Goal: Navigation & Orientation: Find specific page/section

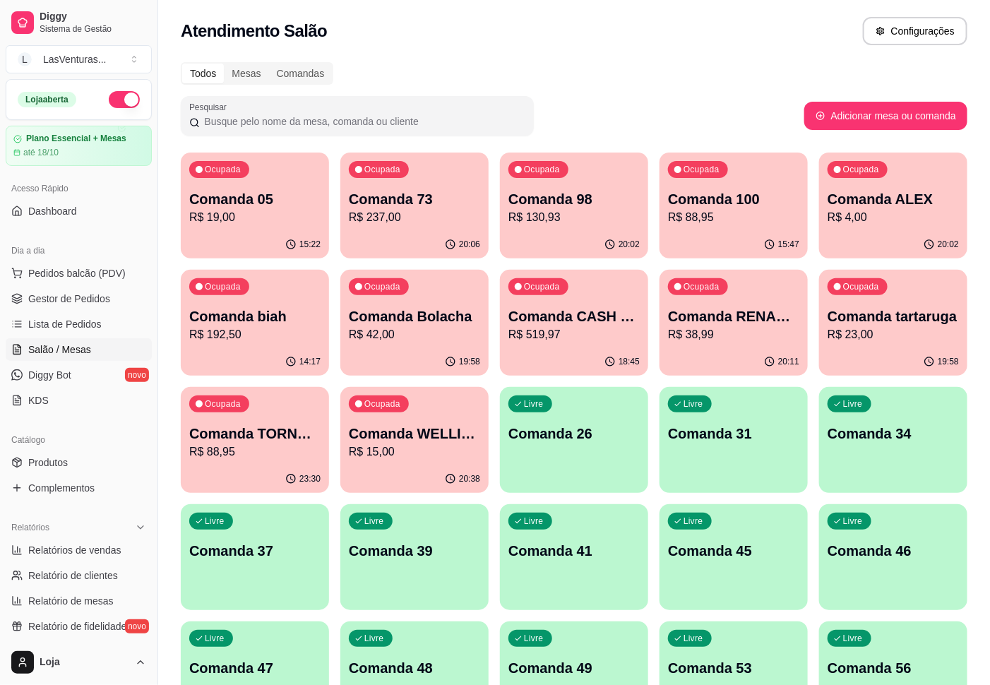
click at [259, 238] on div "15:22" at bounding box center [255, 245] width 148 height 28
click at [441, 219] on p "R$ 237,00" at bounding box center [414, 217] width 131 height 17
click at [616, 208] on p "Comanda 98" at bounding box center [573, 199] width 131 height 20
click at [687, 213] on p "R$ 88,95" at bounding box center [733, 217] width 127 height 16
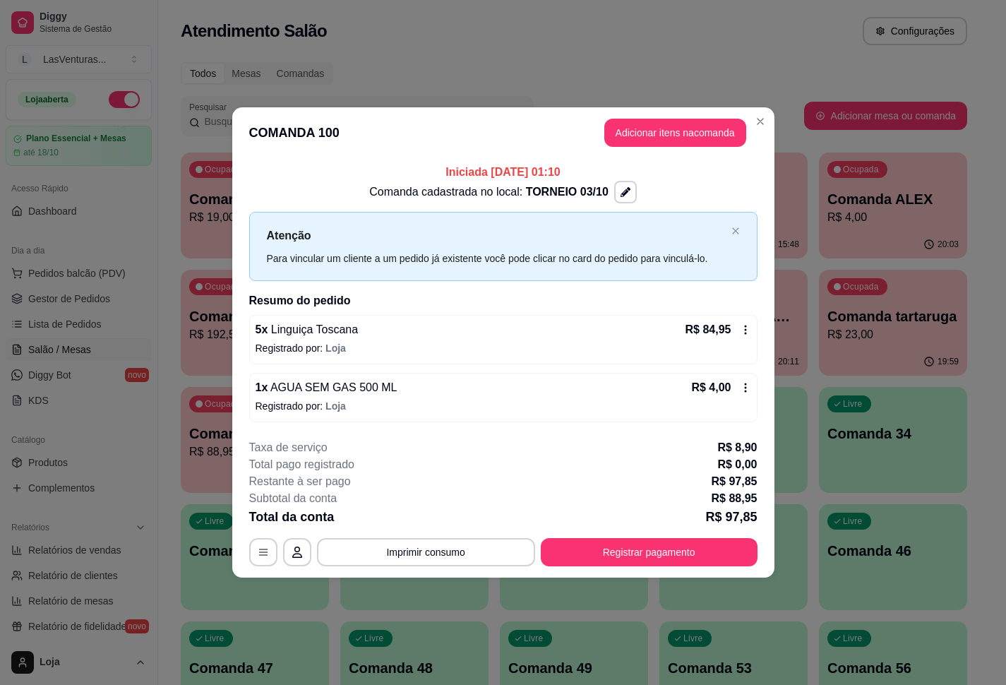
click at [901, 231] on div "20:03" at bounding box center [893, 245] width 148 height 28
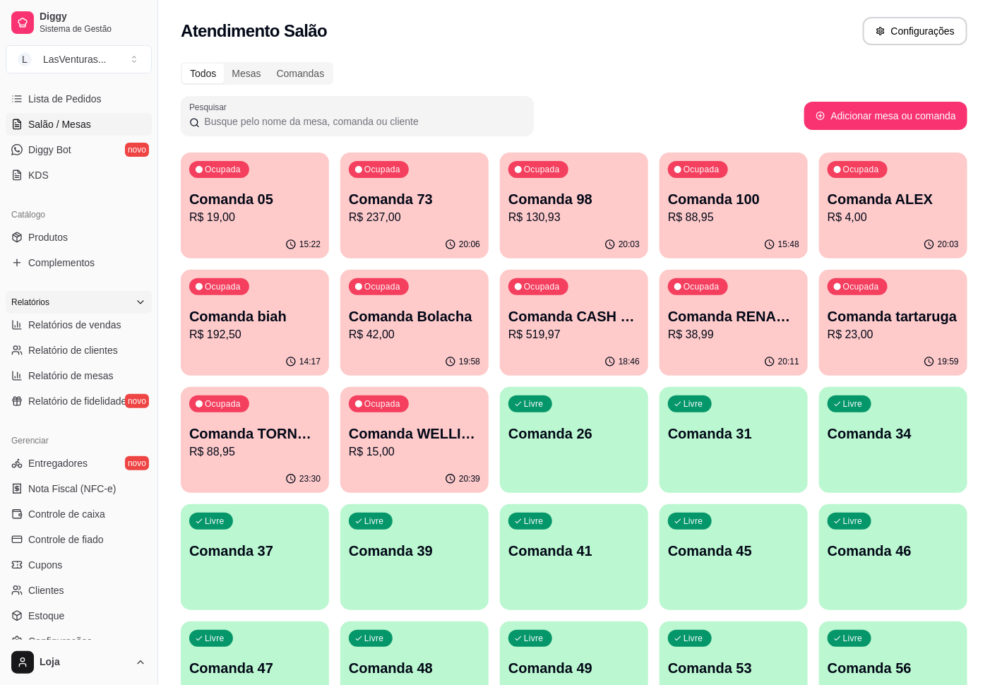
scroll to position [119, 0]
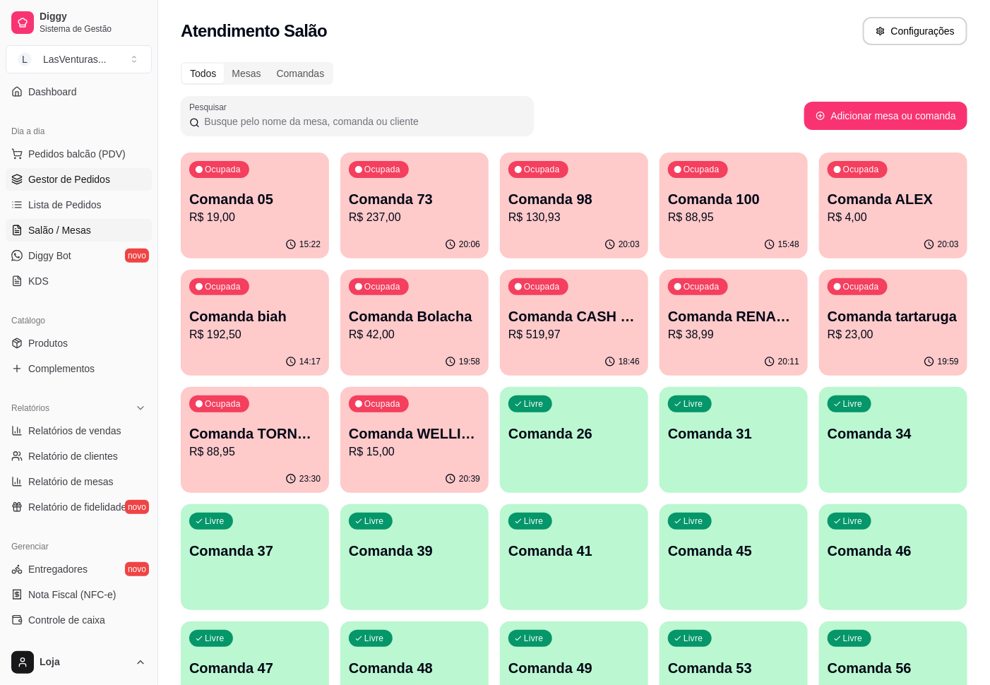
click at [76, 183] on span "Gestor de Pedidos" at bounding box center [69, 179] width 82 height 14
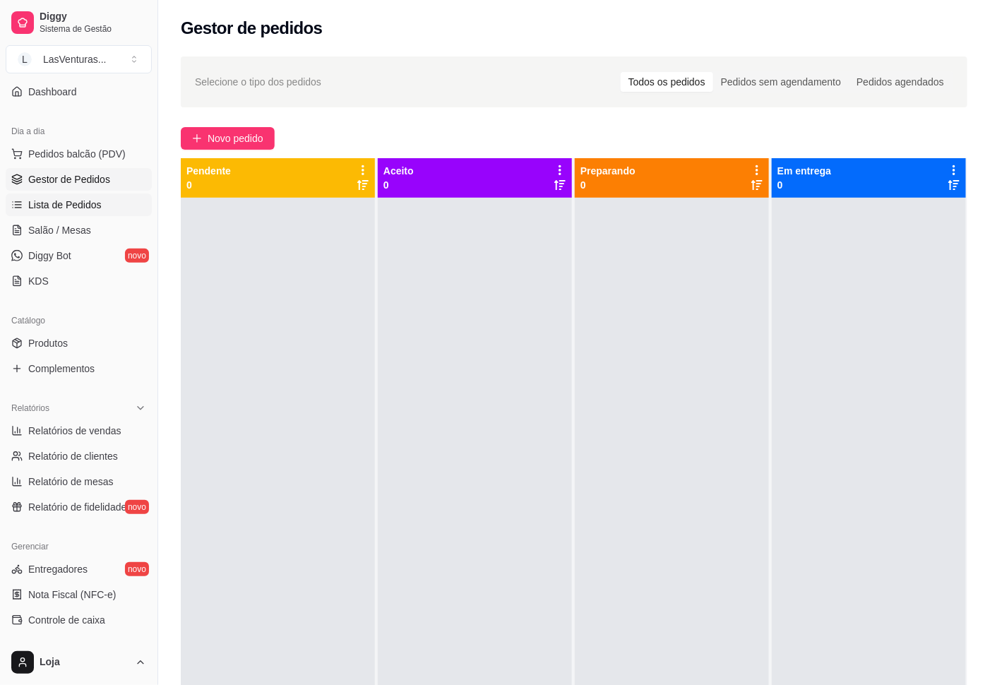
click at [80, 208] on span "Lista de Pedidos" at bounding box center [64, 205] width 73 height 14
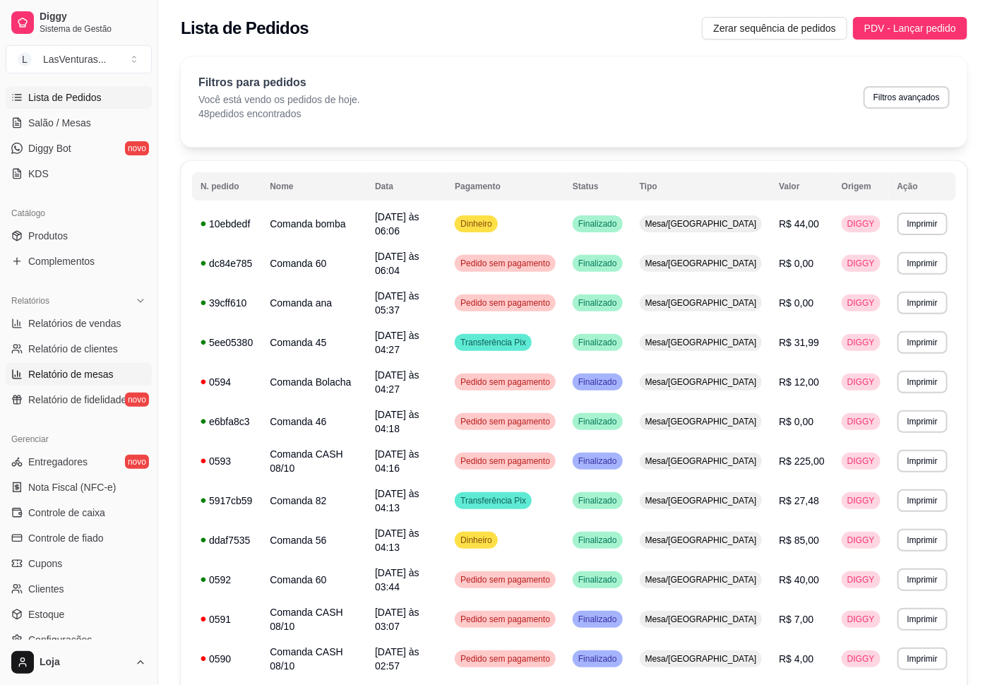
scroll to position [331, 0]
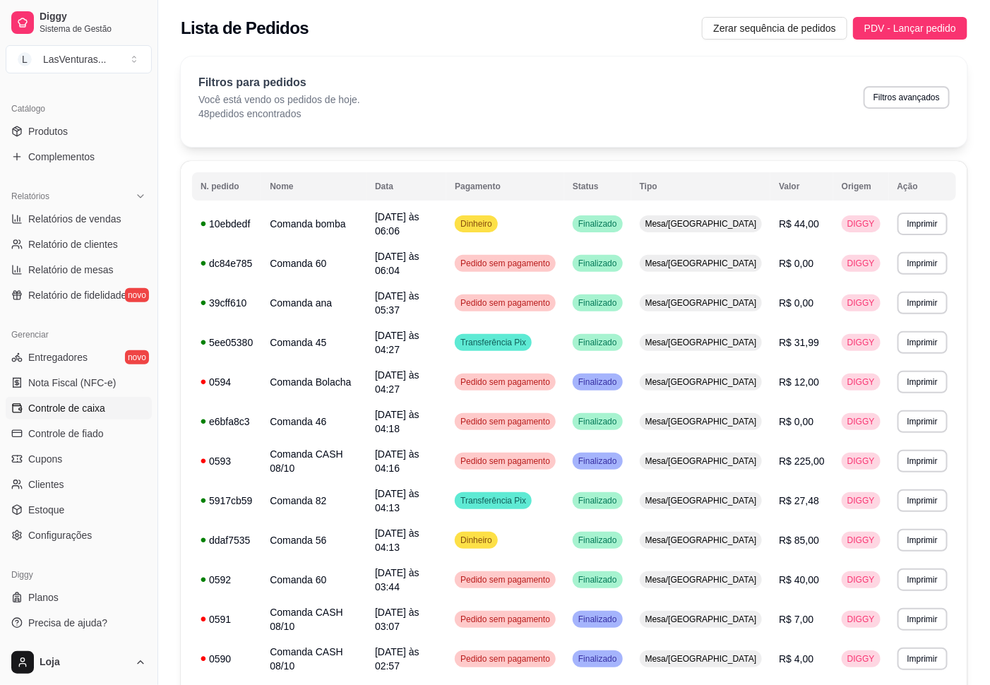
click at [68, 407] on span "Controle de caixa" at bounding box center [66, 408] width 77 height 14
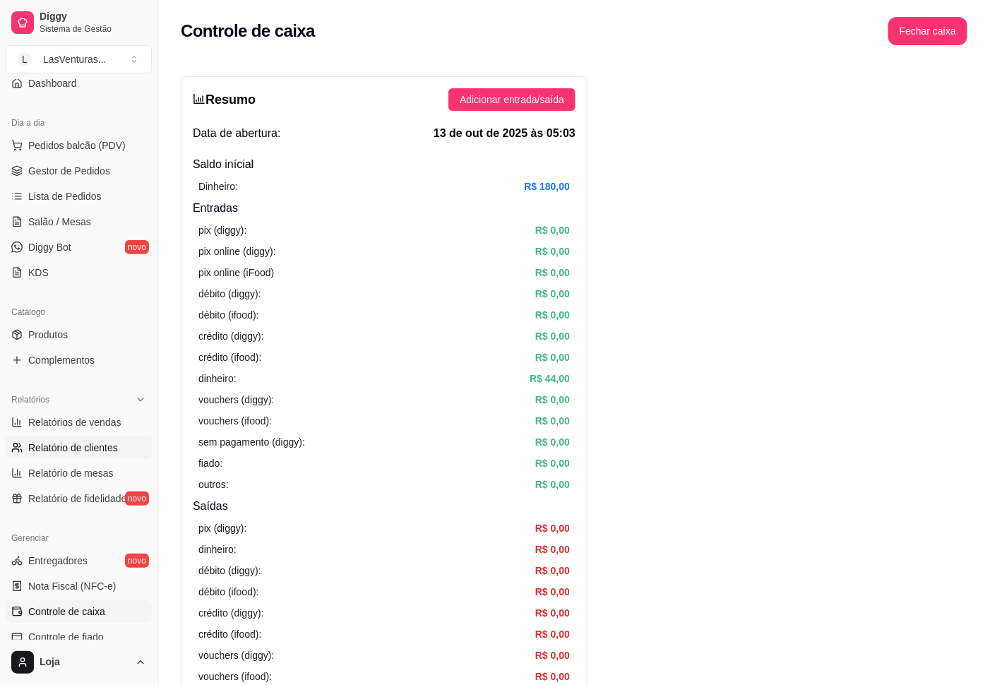
scroll to position [119, 0]
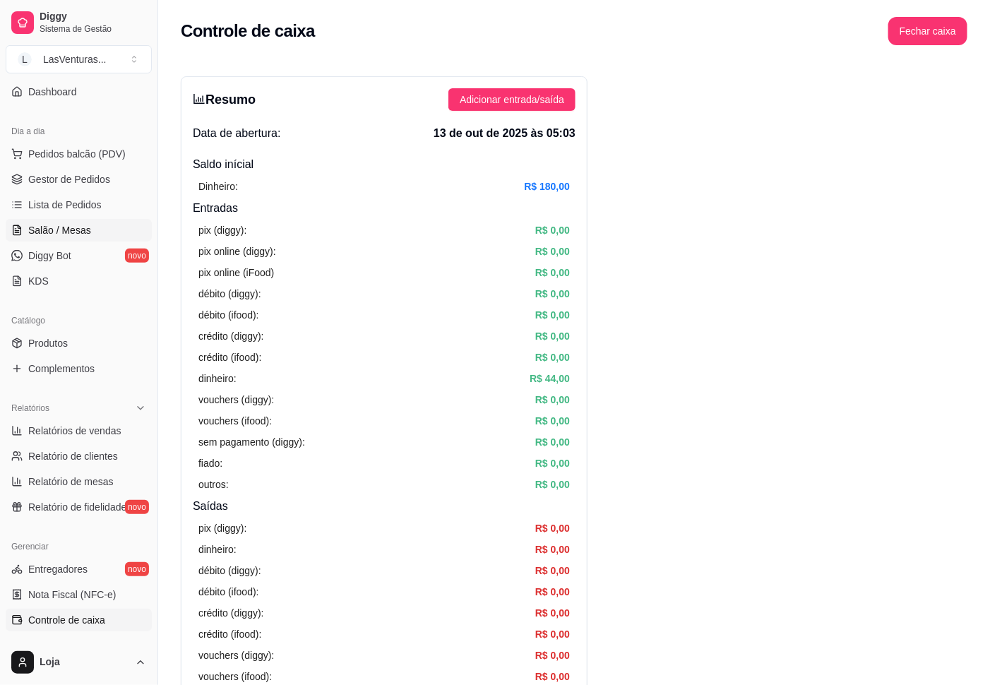
click at [80, 233] on span "Salão / Mesas" at bounding box center [59, 230] width 63 height 14
